Goal: Information Seeking & Learning: Learn about a topic

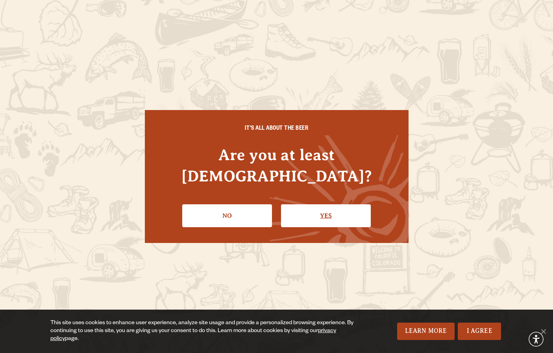
click at [338, 204] on link "Yes" at bounding box center [326, 215] width 90 height 23
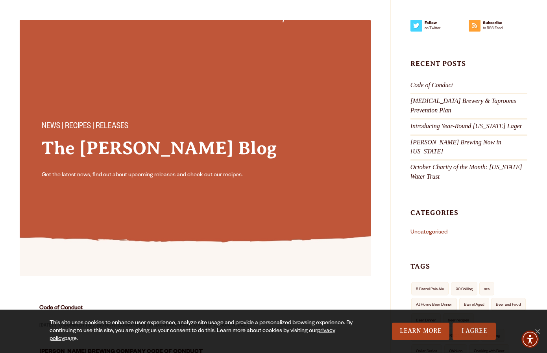
click at [469, 332] on link "I Agree" at bounding box center [474, 330] width 43 height 17
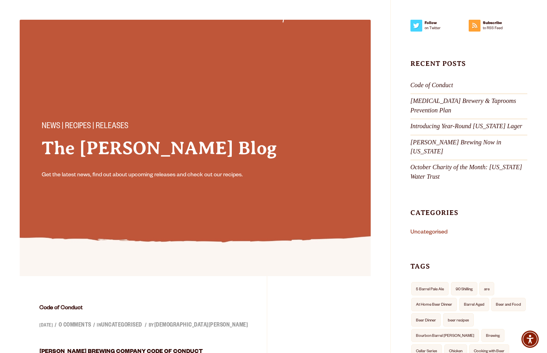
click at [34, 7] on link "Beer" at bounding box center [35, 14] width 30 height 18
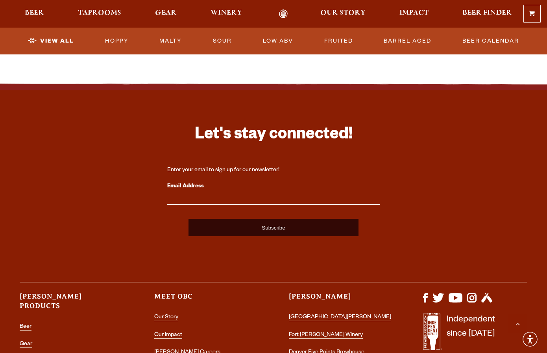
scroll to position [1992, 0]
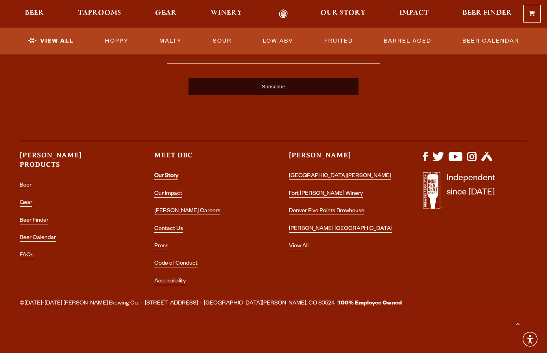
click at [170, 176] on link "Our Story" at bounding box center [166, 176] width 24 height 7
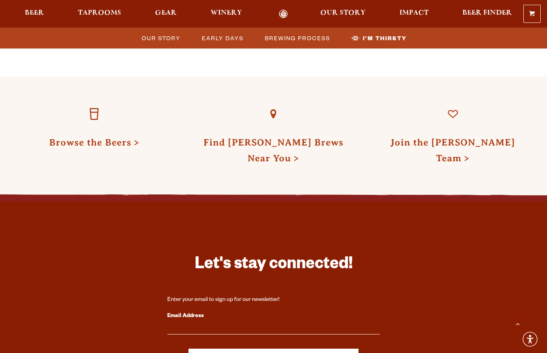
scroll to position [2481, 0]
